Goal: Task Accomplishment & Management: Manage account settings

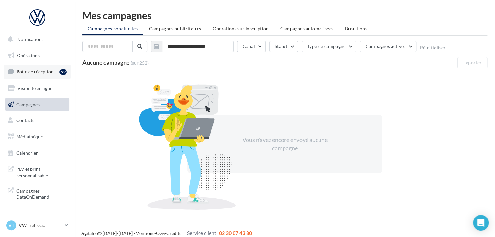
click at [50, 69] on span "Boîte de réception" at bounding box center [35, 72] width 37 height 6
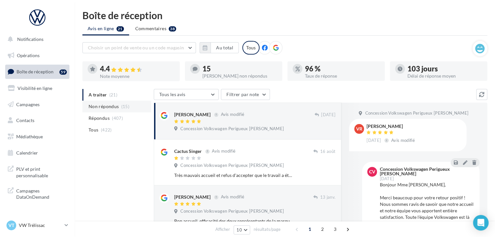
click at [121, 105] on span "(15)" at bounding box center [125, 106] width 8 height 5
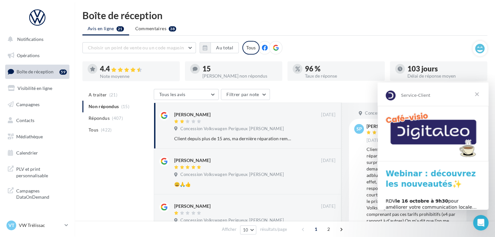
click at [480, 93] on span "Fermer" at bounding box center [476, 93] width 23 height 23
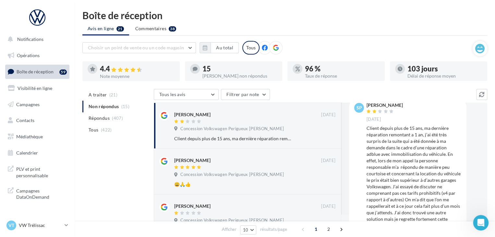
scroll to position [32, 0]
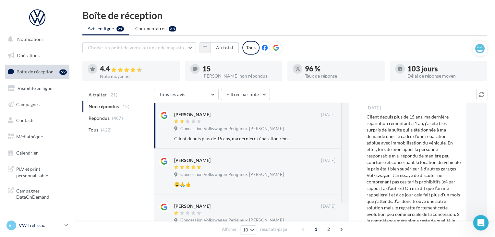
click at [35, 221] on div "VT VW Trélissac vw-lasa-24750" at bounding box center [33, 225] width 55 height 10
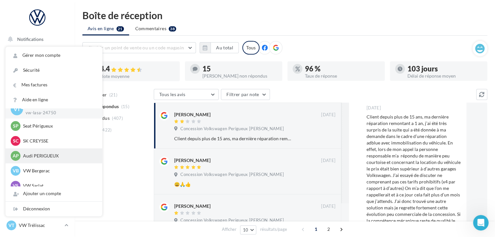
scroll to position [15, 0]
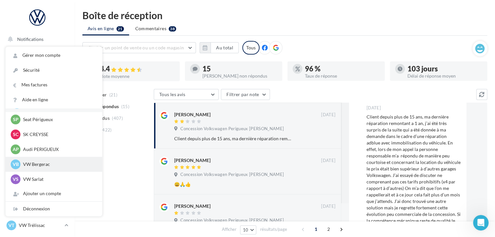
click at [51, 168] on div "VB VW Bergerac vw-lasa-24100" at bounding box center [54, 164] width 86 height 10
